Goal: Task Accomplishment & Management: Use online tool/utility

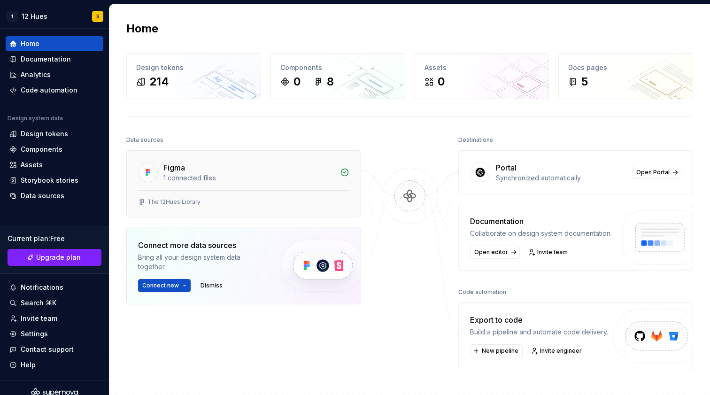
click at [206, 174] on div "1 connected files" at bounding box center [248, 177] width 171 height 9
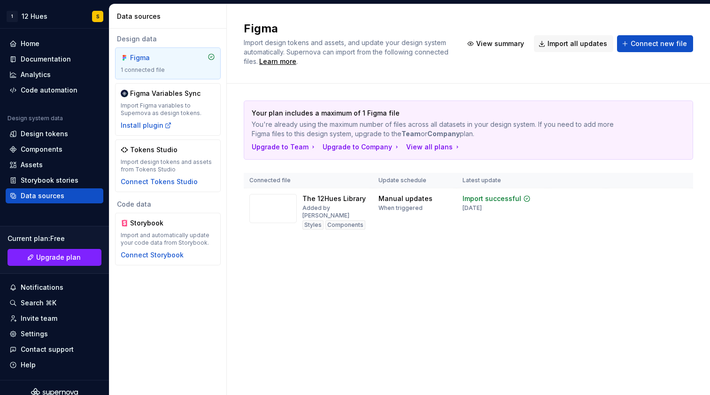
click at [332, 266] on div "Figma Import design tokens and assets, and update your design system automatica…" at bounding box center [468, 199] width 483 height 391
click at [329, 197] on div "The 12Hues Library" at bounding box center [334, 198] width 63 height 9
click at [647, 212] on div "Import updates" at bounding box center [645, 214] width 43 height 8
click at [638, 214] on div "Import updates" at bounding box center [645, 214] width 43 height 8
click at [359, 198] on div "The 12Hues Library" at bounding box center [334, 198] width 63 height 9
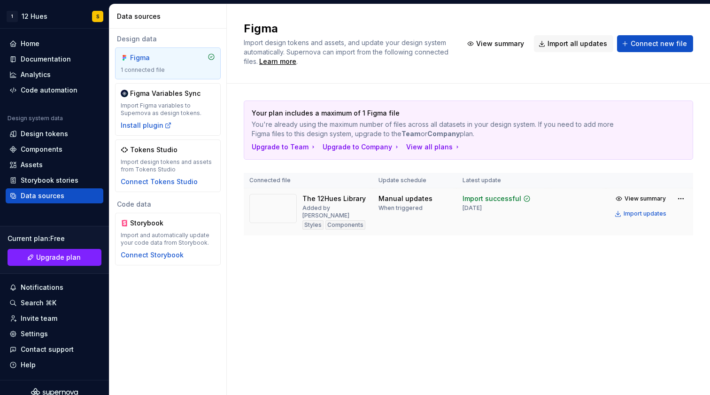
click at [283, 204] on img at bounding box center [272, 208] width 47 height 29
click at [172, 102] on div "Import Figma variables to Supernova as design tokens." at bounding box center [168, 109] width 94 height 15
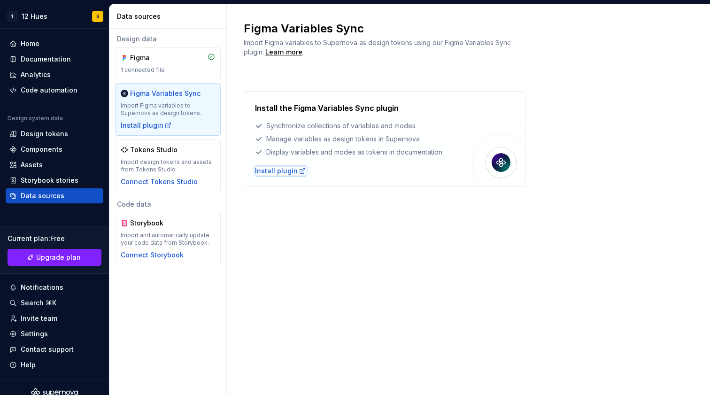
click at [280, 171] on div "Install plugin" at bounding box center [280, 170] width 51 height 9
click at [286, 265] on div "Figma Variables Sync Import Figma variables to Supernova as design tokens using…" at bounding box center [468, 199] width 483 height 391
click at [170, 102] on div "Import Figma variables to Supernova as design tokens." at bounding box center [168, 109] width 94 height 15
click at [151, 60] on div "Figma" at bounding box center [152, 57] width 45 height 9
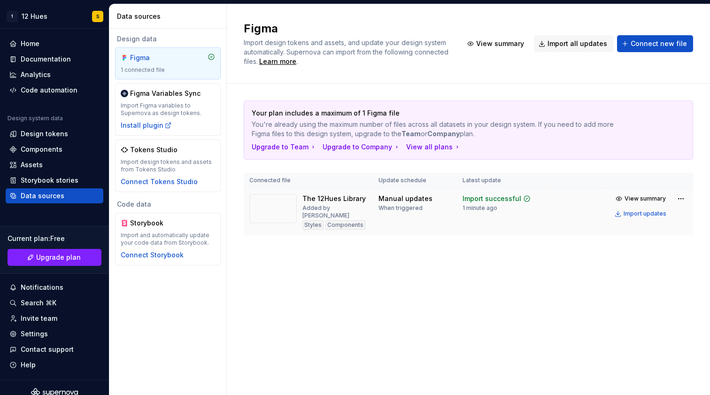
click at [326, 200] on div "The 12Hues Library" at bounding box center [334, 198] width 63 height 9
click at [327, 256] on div "Your plan includes a maximum of 1 Figma file You're already using the maximum n…" at bounding box center [469, 177] width 450 height 187
click at [46, 134] on div "Design tokens" at bounding box center [44, 133] width 47 height 9
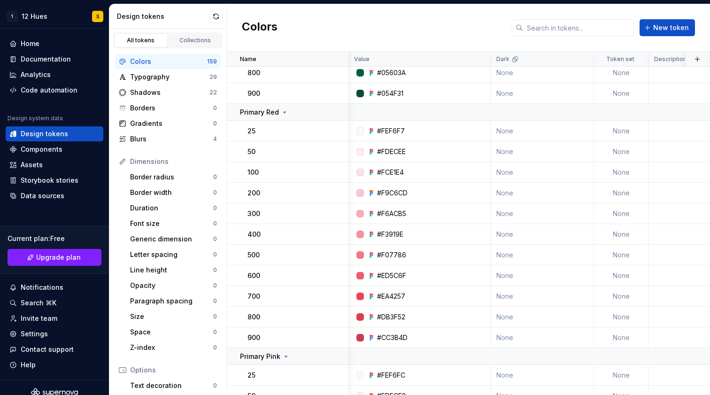
scroll to position [1072, 0]
